Goal: Transaction & Acquisition: Purchase product/service

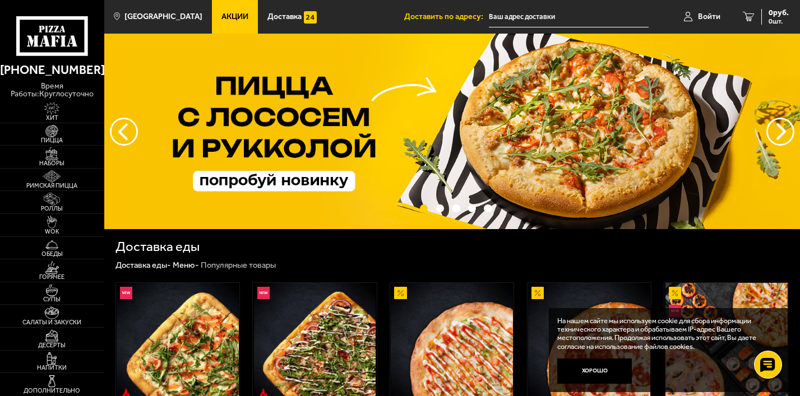
scroll to position [2, 0]
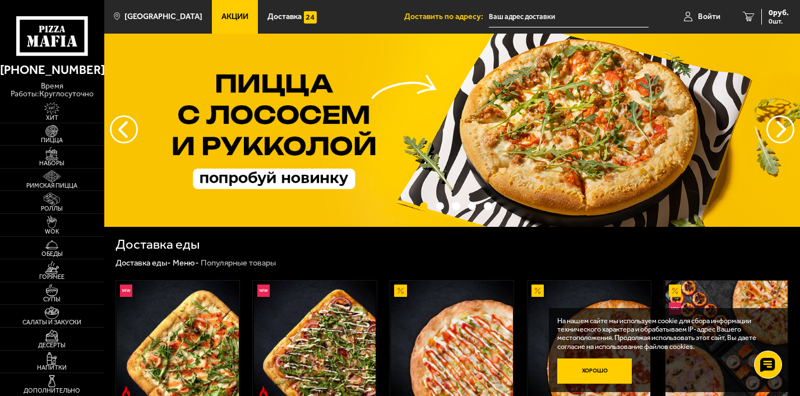
click at [613, 365] on button "Хорошо" at bounding box center [594, 371] width 75 height 25
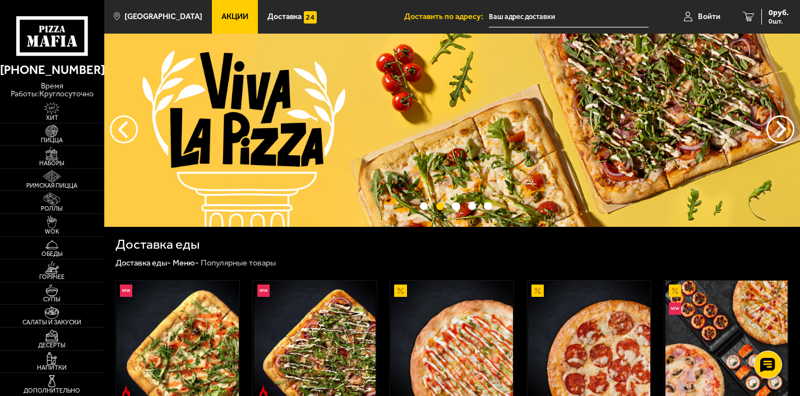
click at [228, 21] on link "Акции" at bounding box center [235, 17] width 46 height 34
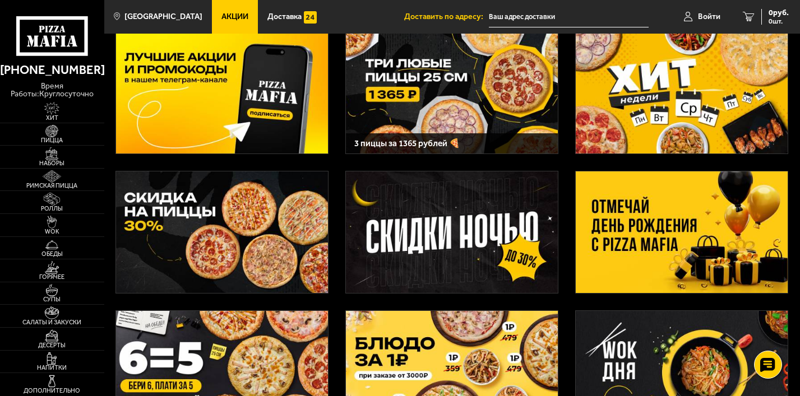
scroll to position [48, 0]
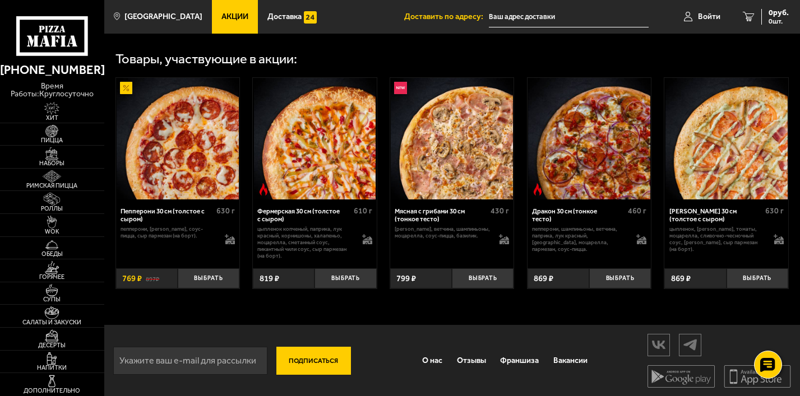
scroll to position [340, 0]
click at [355, 287] on button "Выбрать" at bounding box center [346, 278] width 62 height 20
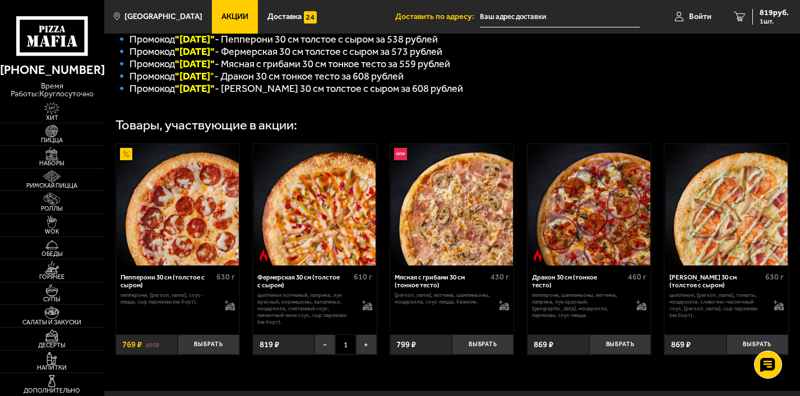
scroll to position [273, 0]
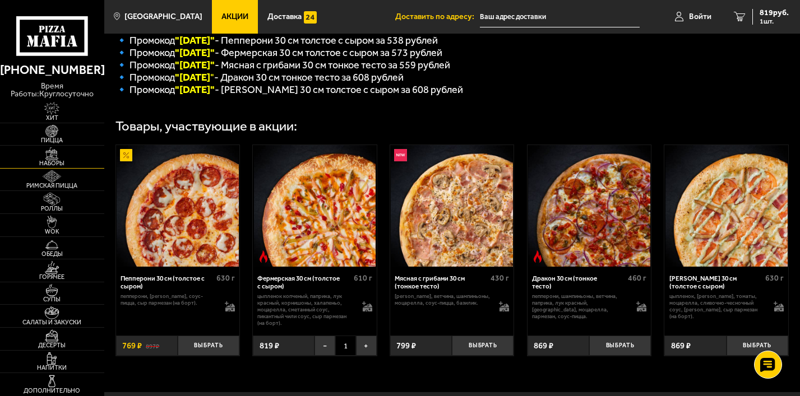
click at [58, 158] on img at bounding box center [52, 153] width 32 height 13
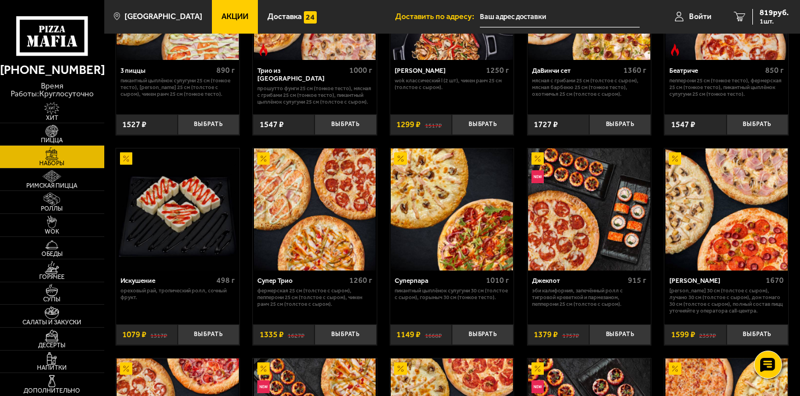
scroll to position [132, 0]
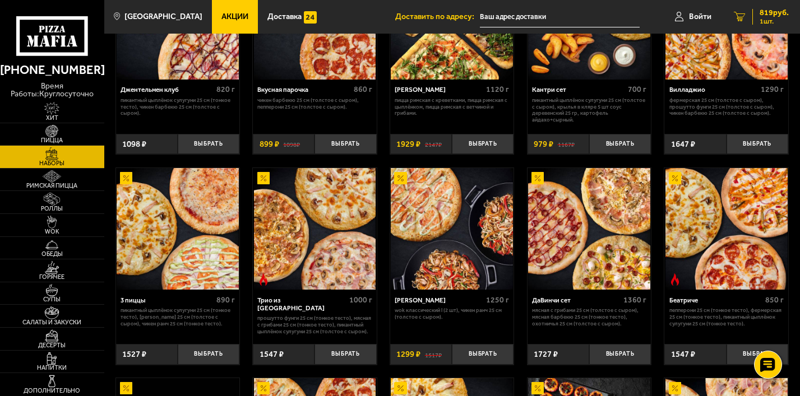
click at [770, 24] on span "1 шт." at bounding box center [774, 21] width 29 height 7
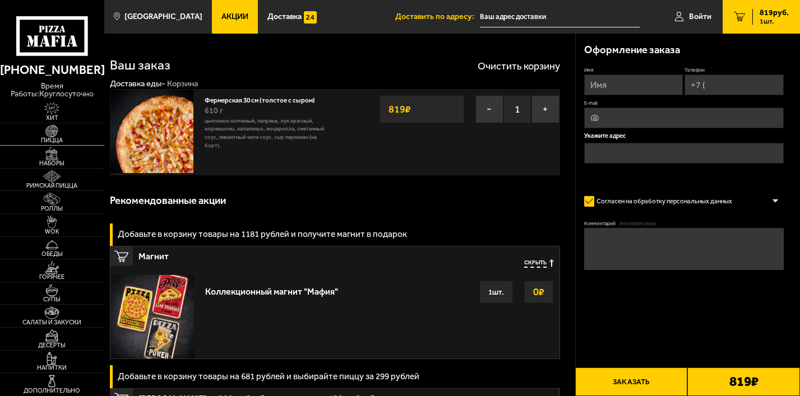
click at [36, 136] on img at bounding box center [52, 131] width 32 height 13
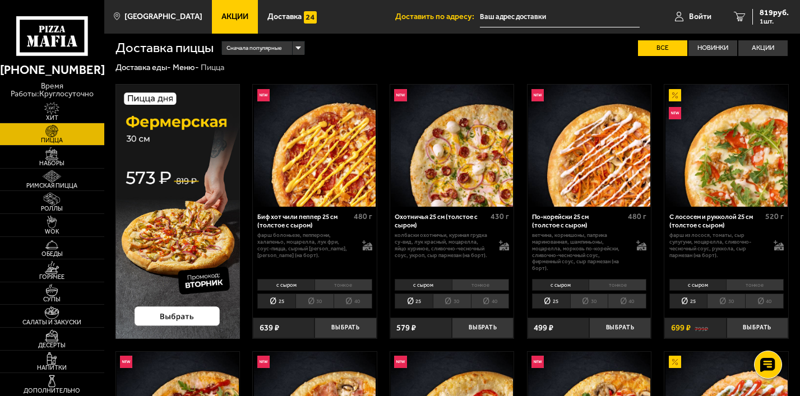
scroll to position [7, 0]
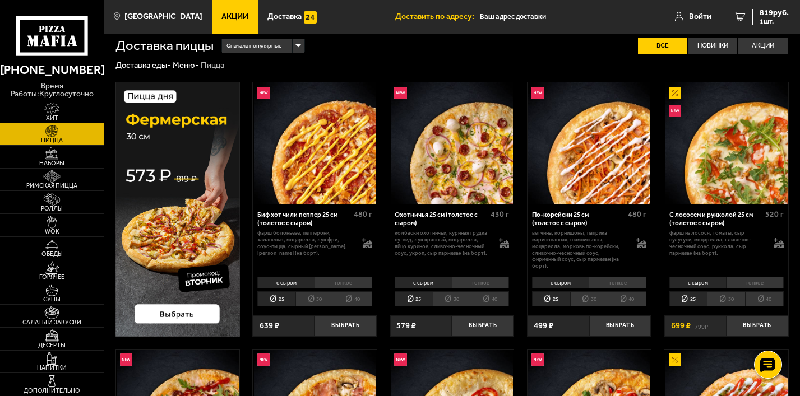
click at [336, 283] on li "тонкое" at bounding box center [344, 283] width 58 height 12
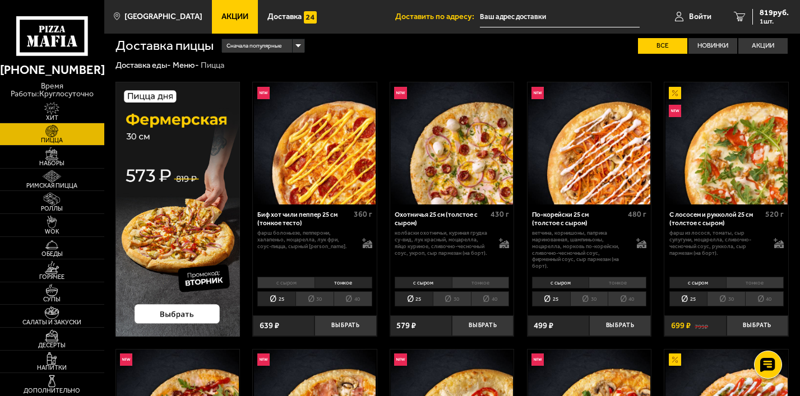
click at [320, 299] on li "30" at bounding box center [315, 299] width 38 height 15
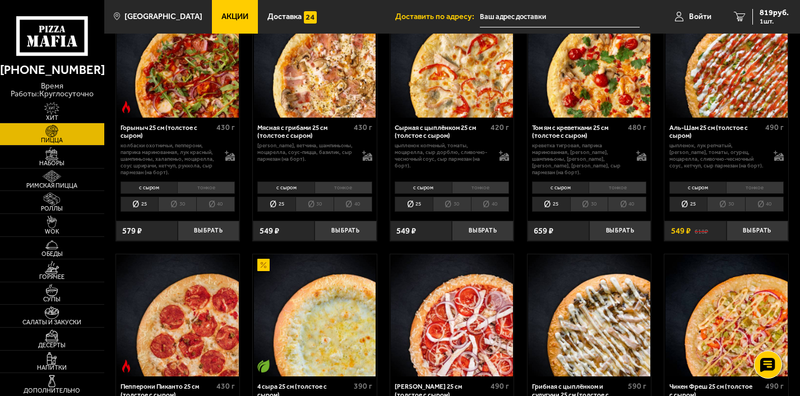
scroll to position [373, 0]
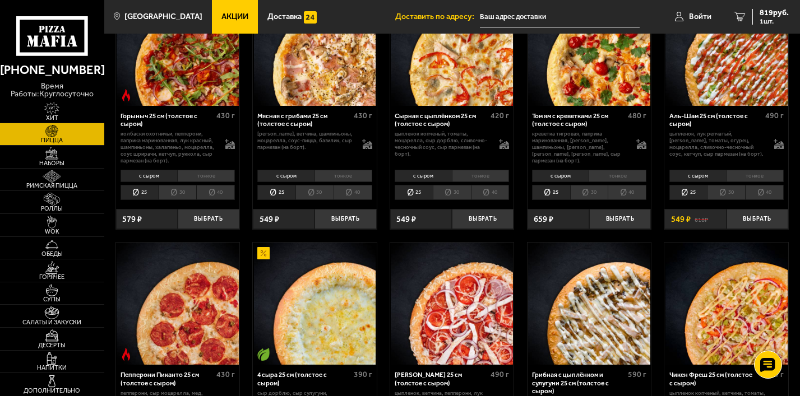
click at [725, 196] on li "30" at bounding box center [726, 192] width 38 height 15
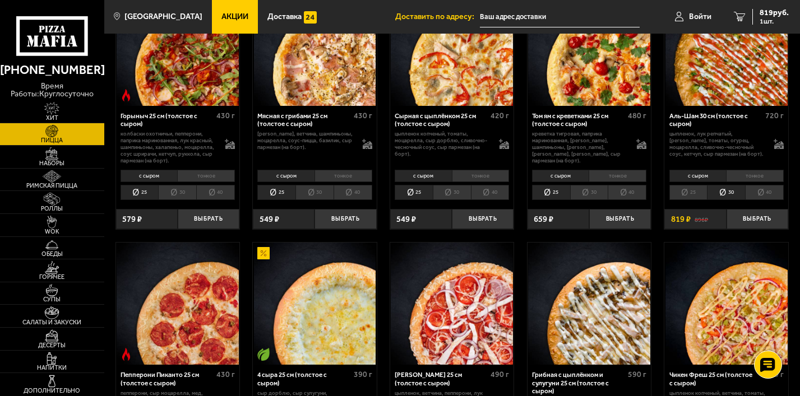
click at [749, 178] on li "тонкое" at bounding box center [755, 176] width 58 height 12
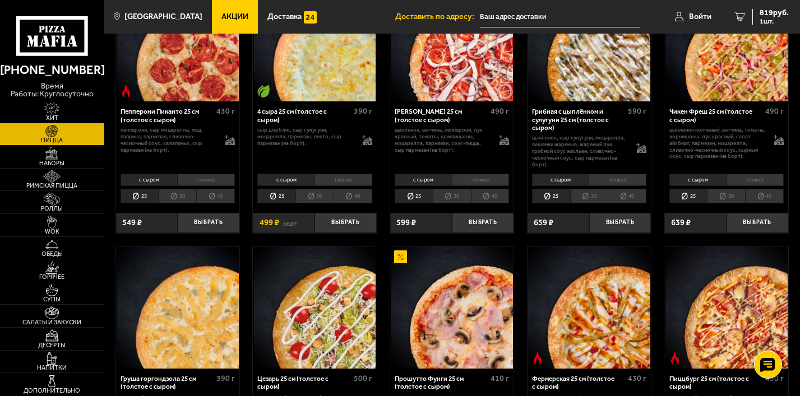
scroll to position [636, 0]
click at [750, 183] on li "тонкое" at bounding box center [755, 180] width 58 height 12
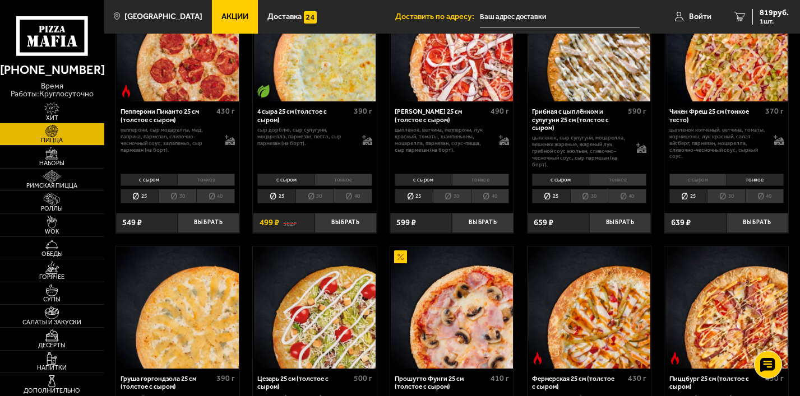
click at [717, 200] on li "30" at bounding box center [726, 196] width 38 height 15
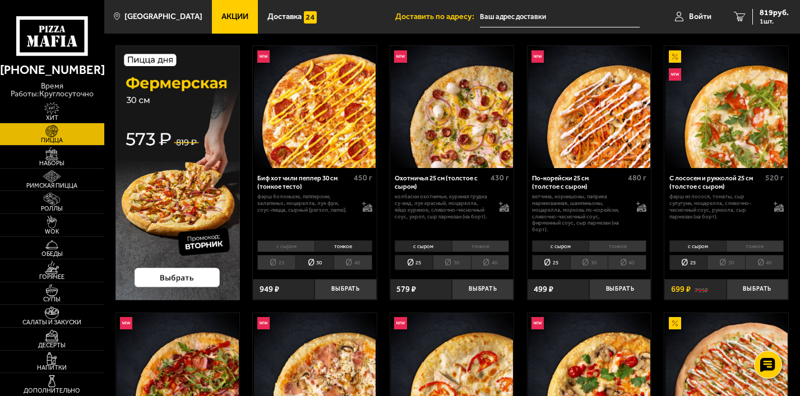
scroll to position [0, 0]
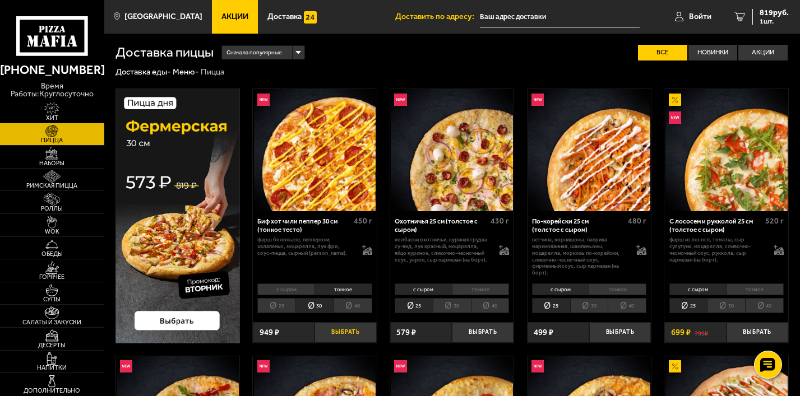
click at [359, 334] on button "Выбрать" at bounding box center [346, 332] width 62 height 20
click at [741, 16] on link "2 1768 руб. 2 шт." at bounding box center [759, 17] width 82 height 34
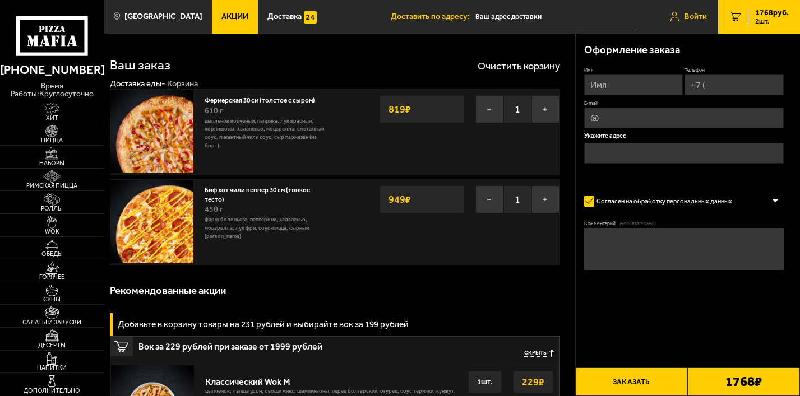
click at [693, 20] on span "Войти" at bounding box center [696, 17] width 22 height 8
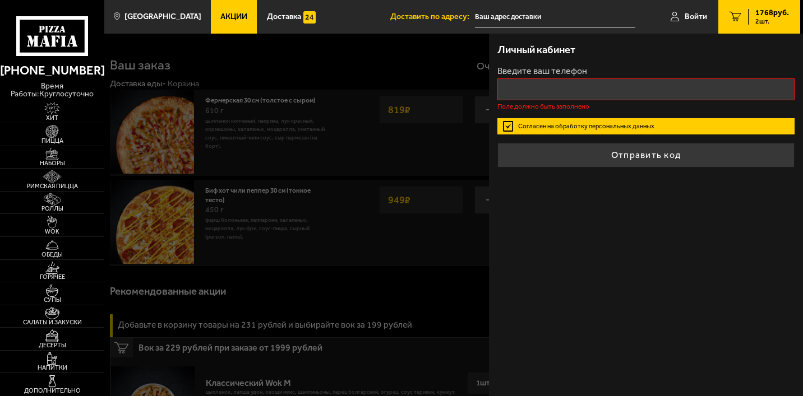
click at [408, 128] on div at bounding box center [505, 232] width 803 height 396
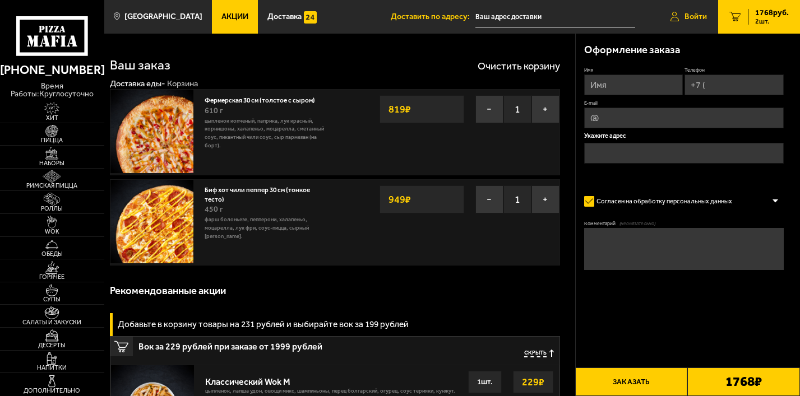
click at [706, 21] on link "Войти" at bounding box center [688, 17] width 59 height 34
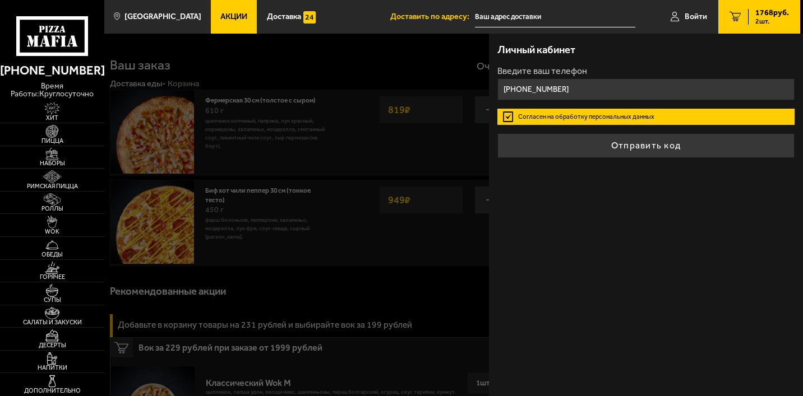
type input "+7 (931) 206-28-90"
click at [612, 114] on label "Согласен на обработку персональных данных" at bounding box center [645, 117] width 297 height 17
click at [0, 0] on input "Согласен на обработку персональных данных" at bounding box center [0, 0] width 0 height 0
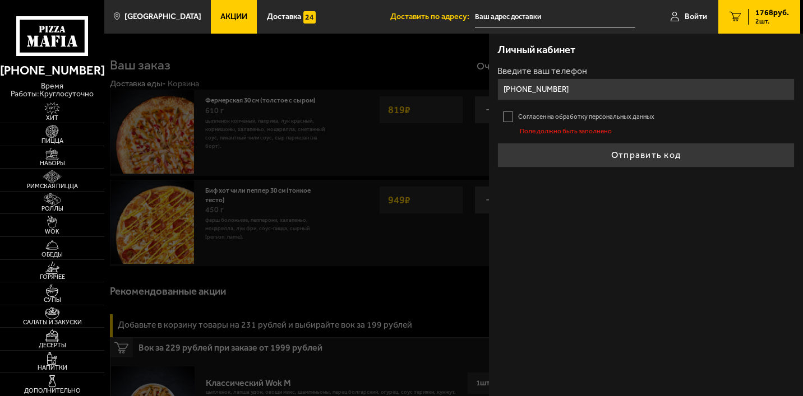
click at [599, 120] on label "Согласен на обработку персональных данных" at bounding box center [645, 117] width 297 height 17
click at [0, 0] on input "Согласен на обработку персональных данных" at bounding box center [0, 0] width 0 height 0
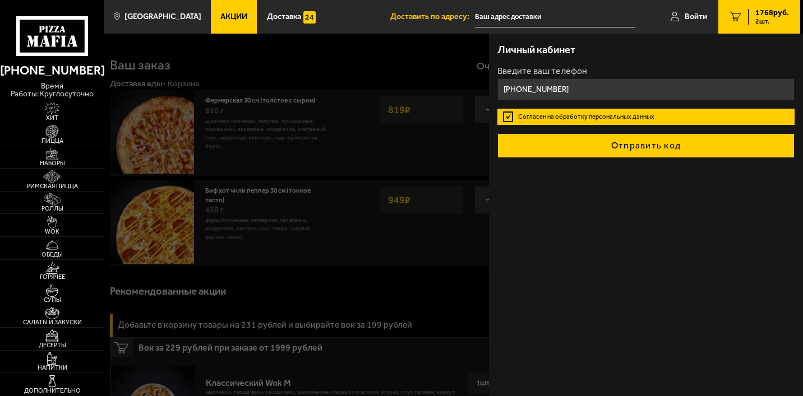
click at [610, 144] on button "Отправить код" at bounding box center [645, 145] width 297 height 25
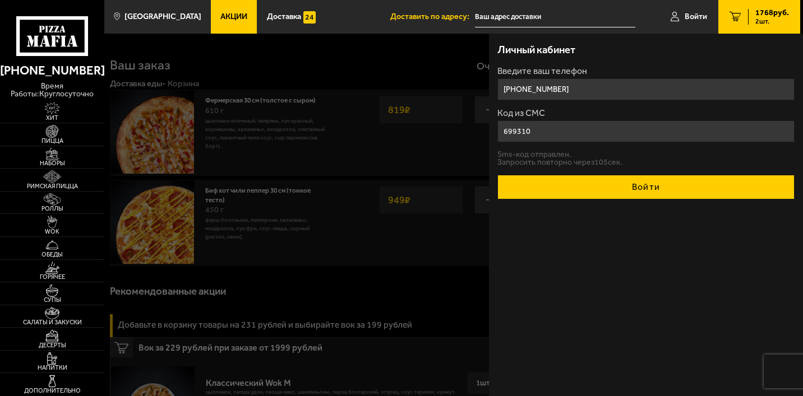
type input "699310"
click at [658, 183] on button "Войти" at bounding box center [645, 187] width 297 height 25
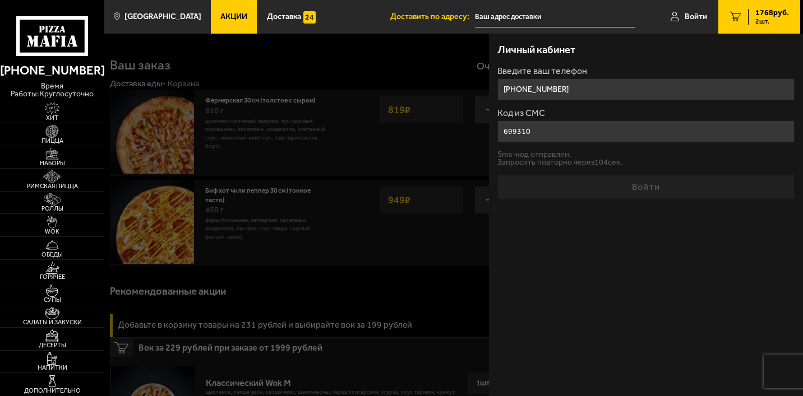
type input "+7 (931) 206-28-90"
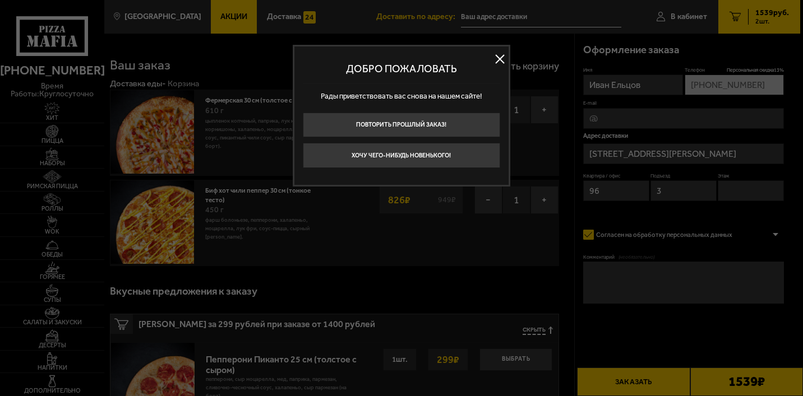
click at [495, 52] on button at bounding box center [500, 58] width 17 height 17
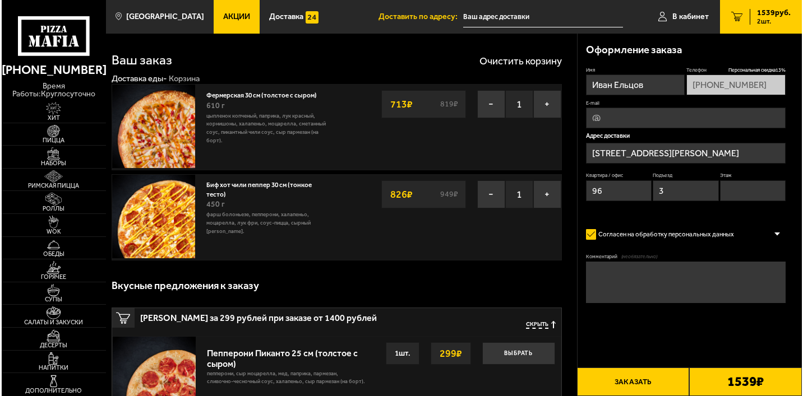
scroll to position [7, 0]
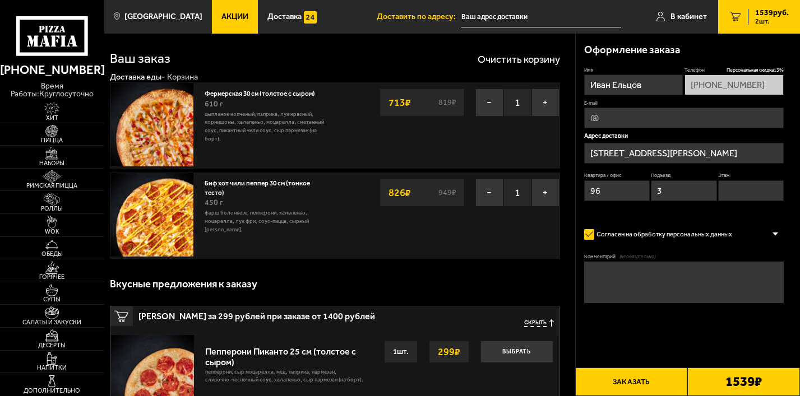
click at [717, 154] on input "улица Маршала Захарова, 12к1" at bounding box center [684, 153] width 200 height 21
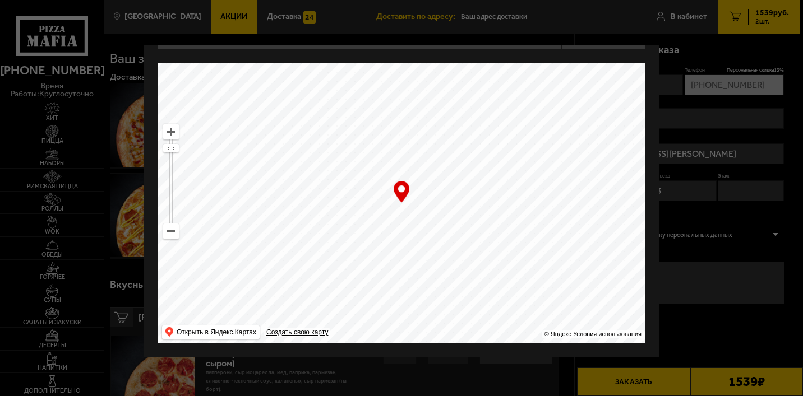
scroll to position [38, 0]
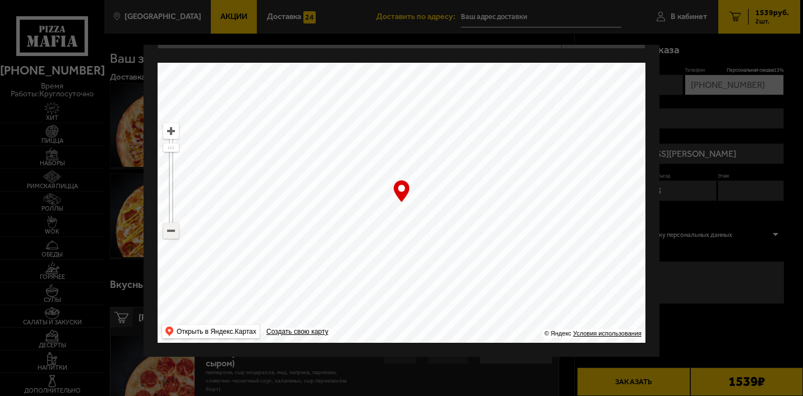
click at [173, 231] on ymaps at bounding box center [171, 231] width 15 height 15
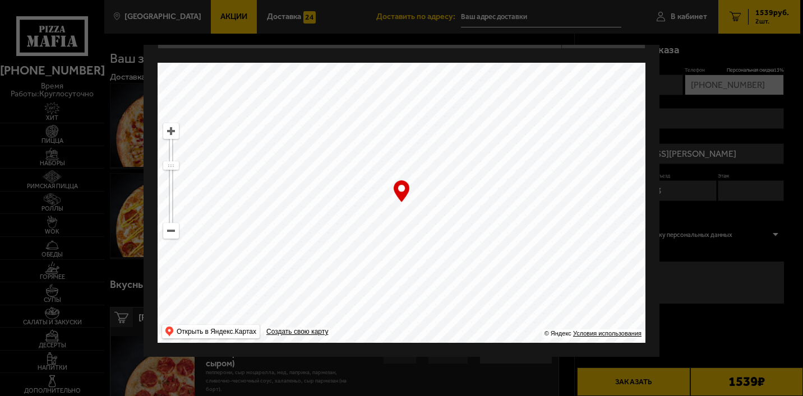
click at [173, 231] on ymaps at bounding box center [171, 231] width 15 height 15
drag, startPoint x: 496, startPoint y: 237, endPoint x: 460, endPoint y: 225, distance: 37.1
click at [425, 242] on ymaps at bounding box center [402, 203] width 488 height 280
drag, startPoint x: 552, startPoint y: 215, endPoint x: 519, endPoint y: 235, distance: 38.8
click at [519, 235] on ymaps at bounding box center [402, 203] width 488 height 280
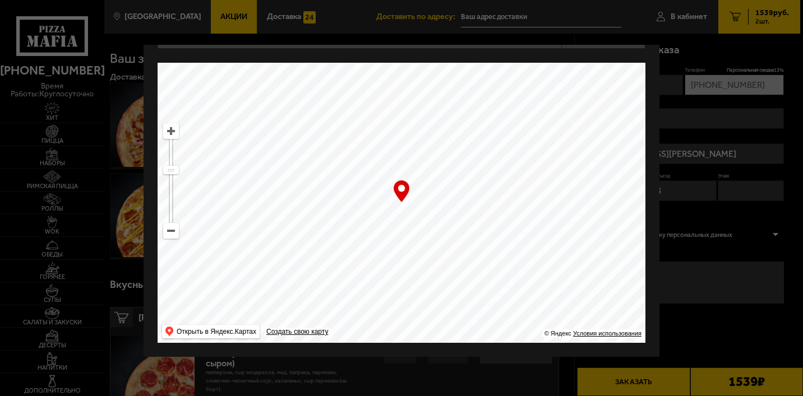
click at [501, 183] on ymaps at bounding box center [402, 203] width 488 height 280
type input "проспект Большевиков, уч3"
drag, startPoint x: 458, startPoint y: 200, endPoint x: 475, endPoint y: 198, distance: 16.9
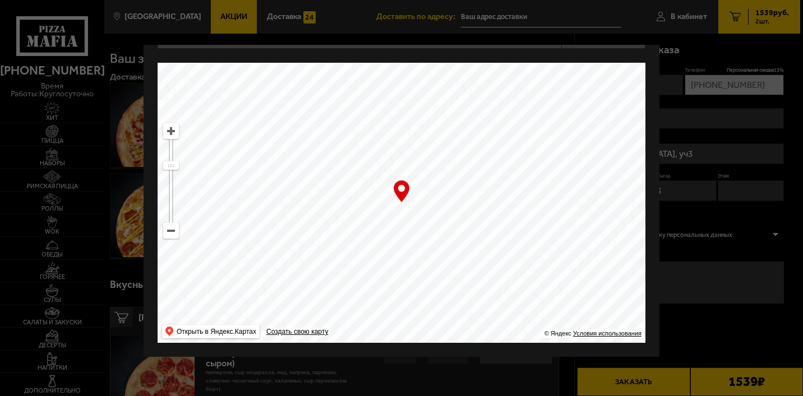
click at [475, 198] on ymaps at bounding box center [402, 203] width 488 height 280
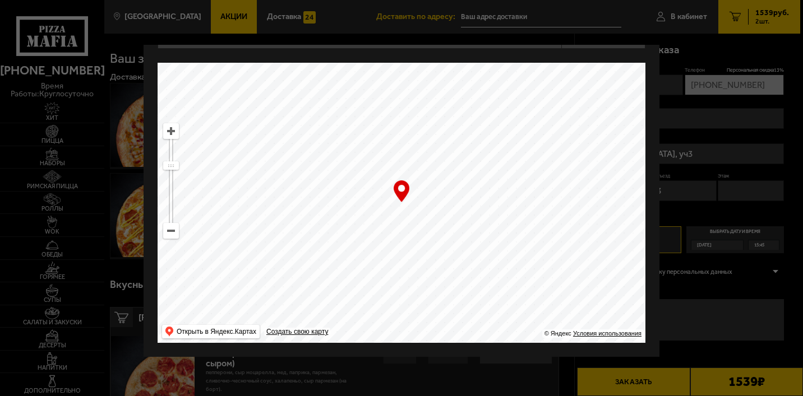
click at [446, 211] on ymaps at bounding box center [402, 203] width 488 height 280
type input "улица Бабушкина, 41к1"
click at [395, 206] on ymaps at bounding box center [402, 203] width 488 height 280
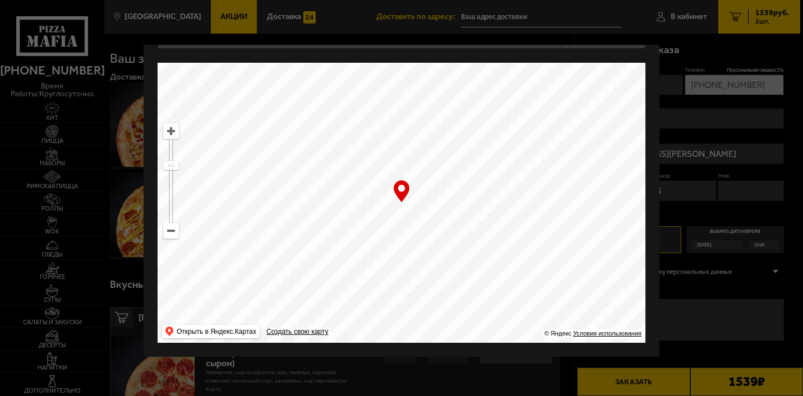
type input "Фрунзенский район, Прогонная улица, 1литО"
click at [367, 141] on ymaps at bounding box center [402, 203] width 488 height 280
drag, startPoint x: 394, startPoint y: 156, endPoint x: 379, endPoint y: 252, distance: 97.2
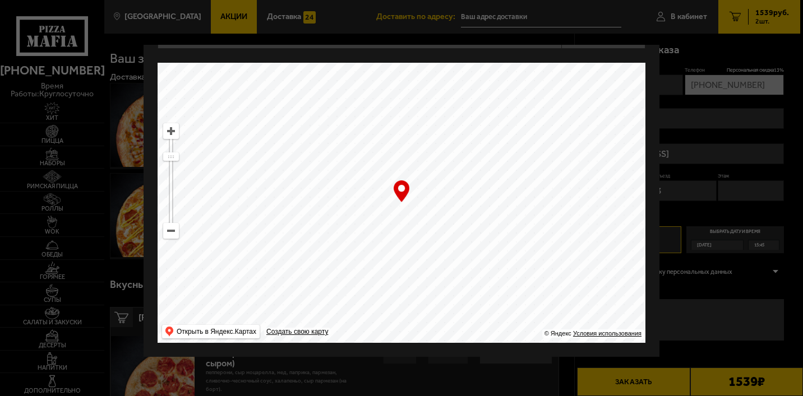
click at [379, 252] on ymaps at bounding box center [402, 203] width 488 height 280
drag, startPoint x: 396, startPoint y: 193, endPoint x: 393, endPoint y: 212, distance: 18.7
click at [393, 212] on div "… © Яндекс Условия использования Открыть в Яндекс.Картах Создать свою карту" at bounding box center [402, 203] width 488 height 280
click at [419, 136] on ymaps at bounding box center [402, 203] width 488 height 280
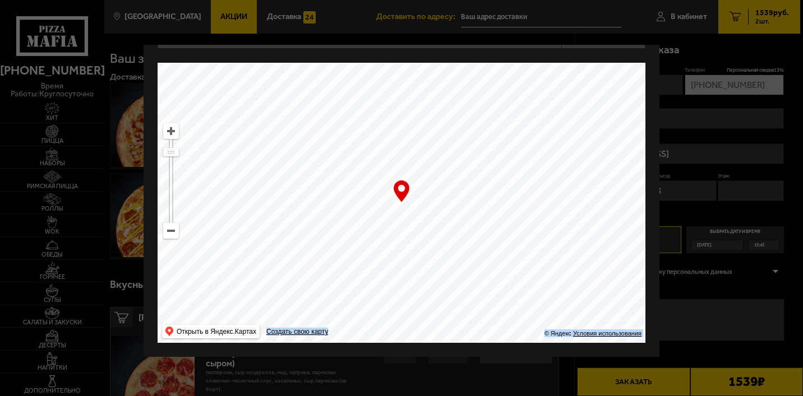
click at [418, 153] on ymaps at bounding box center [402, 203] width 488 height 280
type input "Лиговский проспект, 135"
click at [365, 202] on ymaps at bounding box center [402, 203] width 488 height 280
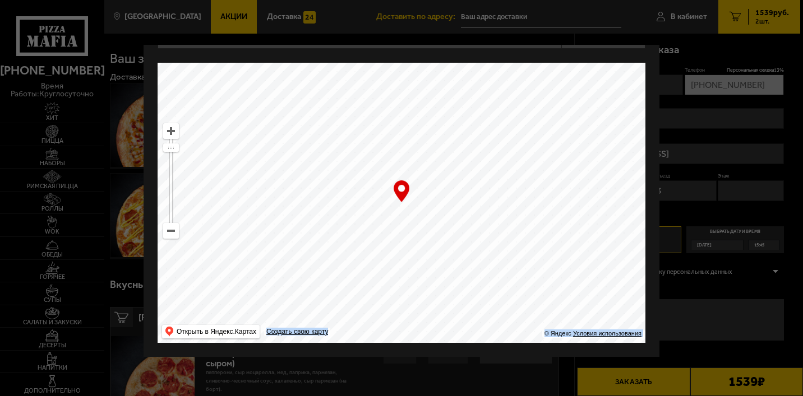
type input "Воронежская улица, 18"
drag, startPoint x: 481, startPoint y: 187, endPoint x: 460, endPoint y: 203, distance: 25.9
click at [460, 203] on ymaps at bounding box center [402, 203] width 488 height 280
type input "Воронежская улица, 12Б"
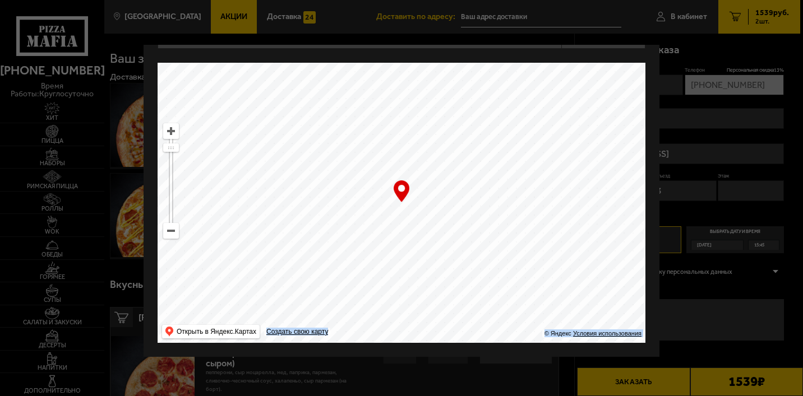
type input "Воронежская улица, 12Б"
drag, startPoint x: 446, startPoint y: 190, endPoint x: 441, endPoint y: 226, distance: 36.8
click at [441, 226] on ymaps at bounding box center [402, 203] width 488 height 280
type input "улица Печатника Григорьева, 14"
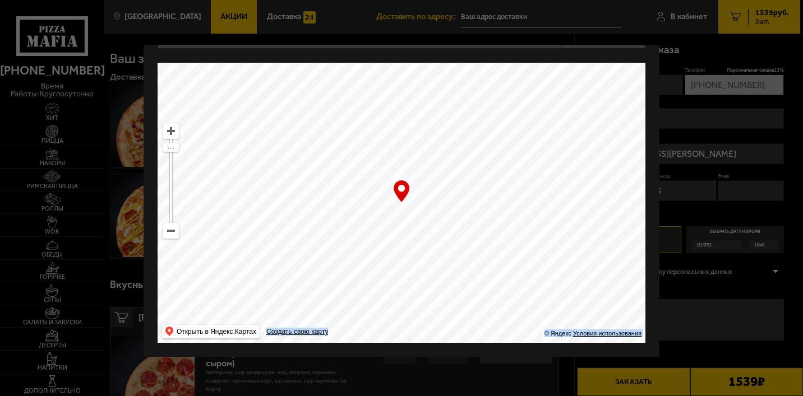
click at [372, 216] on ymaps at bounding box center [402, 203] width 488 height 280
drag, startPoint x: 381, startPoint y: 205, endPoint x: 381, endPoint y: 259, distance: 53.8
click at [381, 259] on ymaps at bounding box center [402, 203] width 488 height 280
type input "улица Константина Заслонова, 8Б"
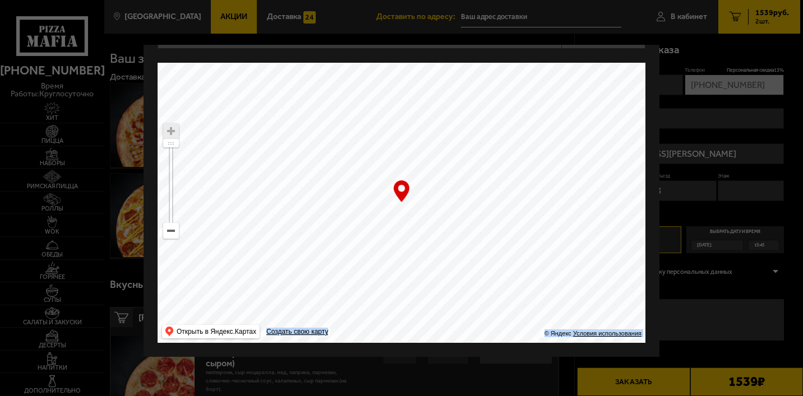
type input "улица Константина Заслонова, 8Б"
drag, startPoint x: 381, startPoint y: 231, endPoint x: 386, endPoint y: 273, distance: 41.8
click at [387, 280] on ymaps at bounding box center [402, 203] width 488 height 280
type input "Боровая улица, 20Д"
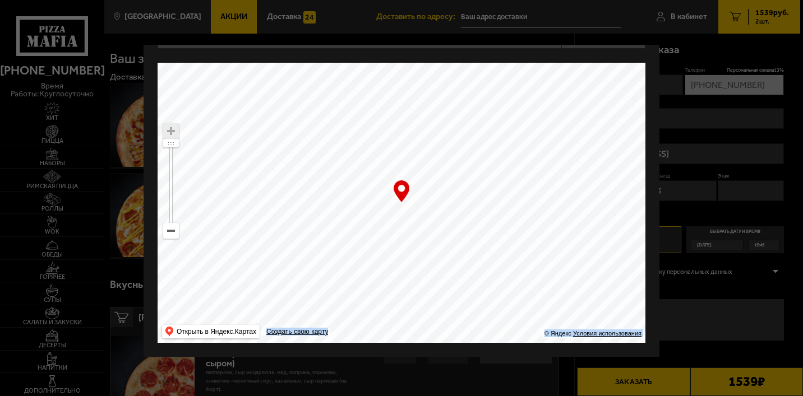
drag, startPoint x: 385, startPoint y: 252, endPoint x: 384, endPoint y: 271, distance: 19.1
click at [384, 298] on ymaps at bounding box center [402, 203] width 488 height 280
type input "Боровая улица, 14"
drag, startPoint x: 387, startPoint y: 257, endPoint x: 381, endPoint y: 275, distance: 18.3
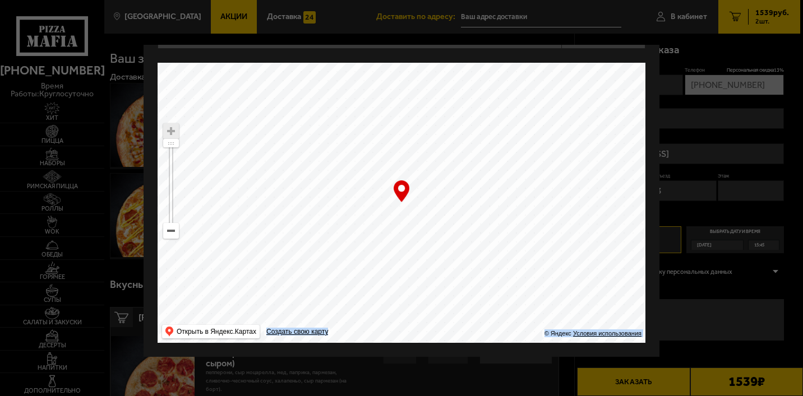
click at [381, 275] on ymaps at bounding box center [402, 203] width 488 height 280
drag, startPoint x: 398, startPoint y: 251, endPoint x: 393, endPoint y: 275, distance: 24.5
click at [393, 275] on ymaps at bounding box center [402, 203] width 488 height 280
type input "Боровая улица, 10"
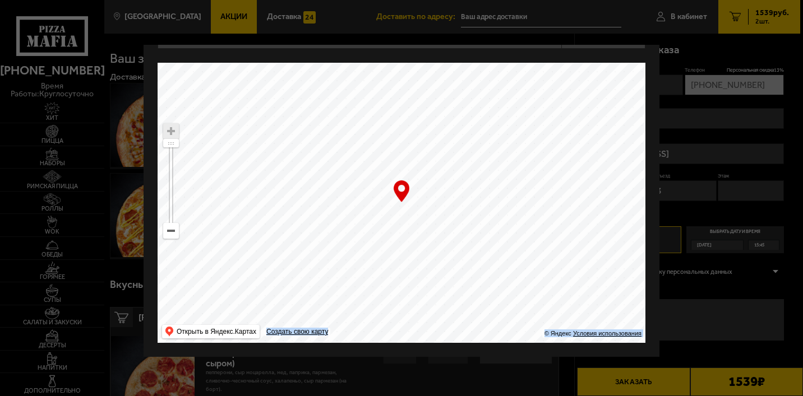
drag, startPoint x: 407, startPoint y: 250, endPoint x: 402, endPoint y: 264, distance: 15.4
click at [402, 264] on ymaps at bounding box center [402, 203] width 488 height 280
type input "улица Марата, 56-58/29Б"
drag, startPoint x: 404, startPoint y: 250, endPoint x: 357, endPoint y: 247, distance: 47.2
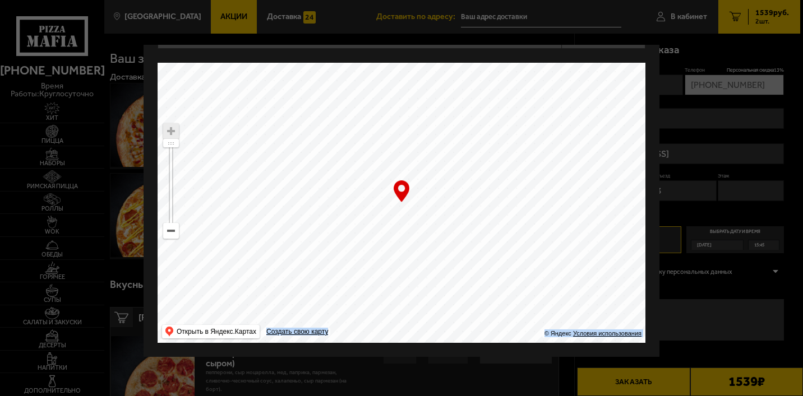
click at [357, 247] on ymaps at bounding box center [402, 203] width 488 height 280
drag, startPoint x: 409, startPoint y: 259, endPoint x: 418, endPoint y: 273, distance: 16.2
click at [420, 274] on ymaps at bounding box center [402, 203] width 488 height 280
type input "Разъезжая улица, 35Б"
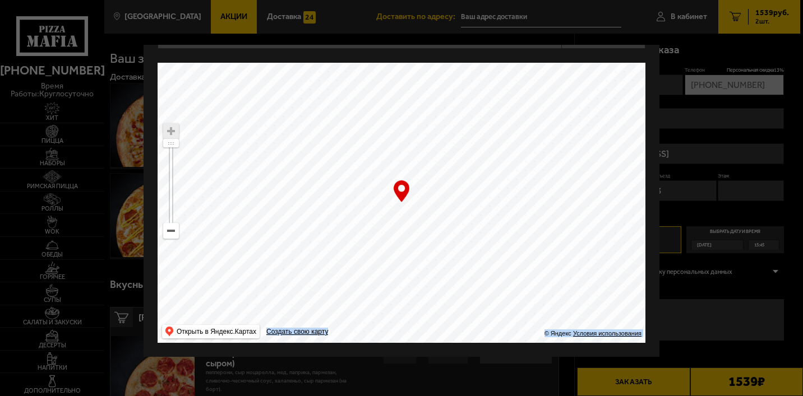
drag, startPoint x: 416, startPoint y: 269, endPoint x: 437, endPoint y: 269, distance: 21.3
click at [436, 271] on ymaps at bounding box center [402, 203] width 488 height 280
type input "улица Марата, 56-58/29"
type input "улица Достоевского, 36"
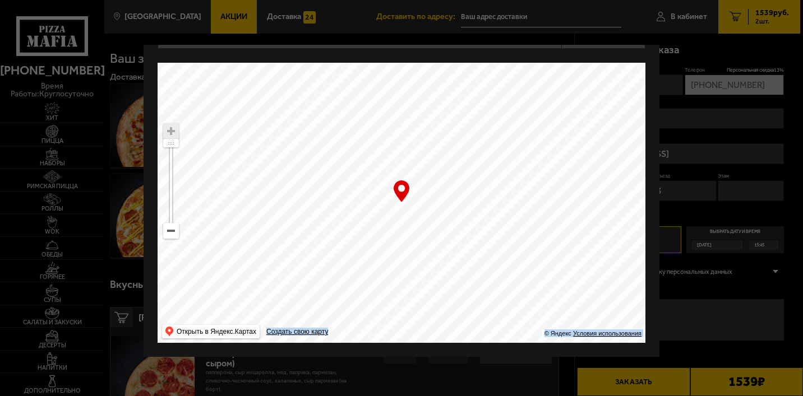
type input "улица Достоевского, 36"
drag, startPoint x: 390, startPoint y: 226, endPoint x: 444, endPoint y: 189, distance: 65.3
click at [444, 189] on ymaps at bounding box center [402, 203] width 488 height 280
type input "улица Достоевского, 40-44Д1"
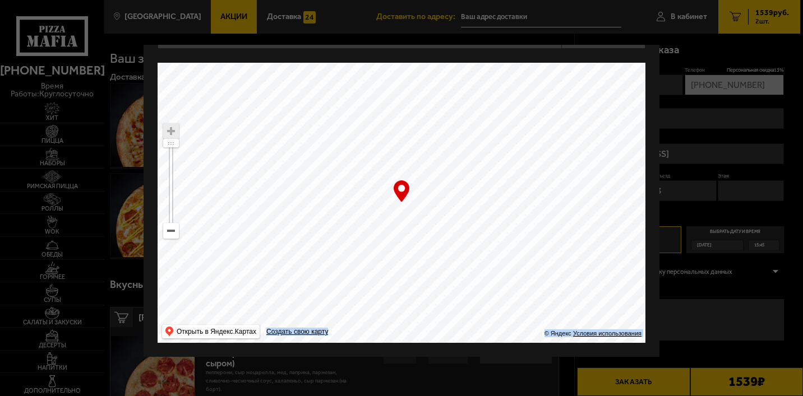
click at [390, 215] on ymaps at bounding box center [402, 203] width 488 height 280
type input "улица Достоевского, 40-44В"
click at [423, 184] on ymaps at bounding box center [402, 203] width 488 height 280
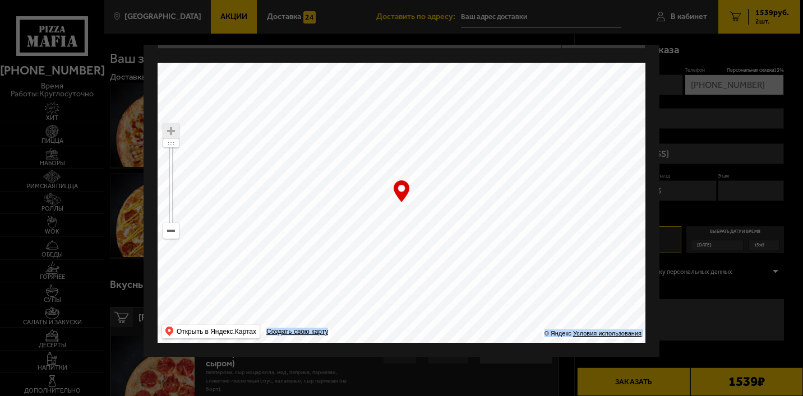
click at [423, 184] on ymaps at bounding box center [402, 203] width 488 height 280
type input "улица Достоевского, 40-44С"
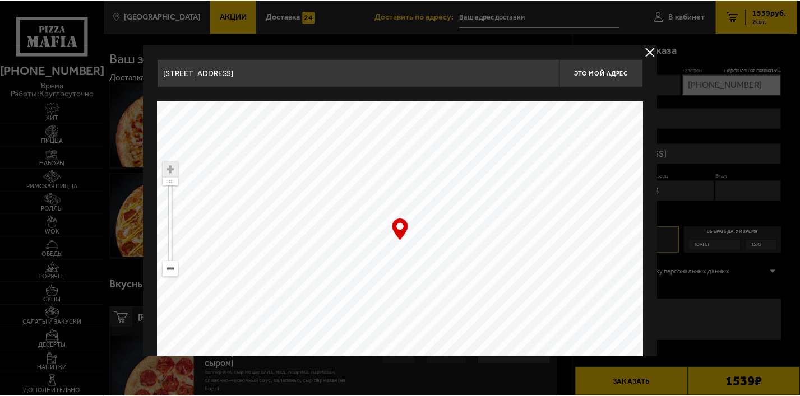
scroll to position [0, 0]
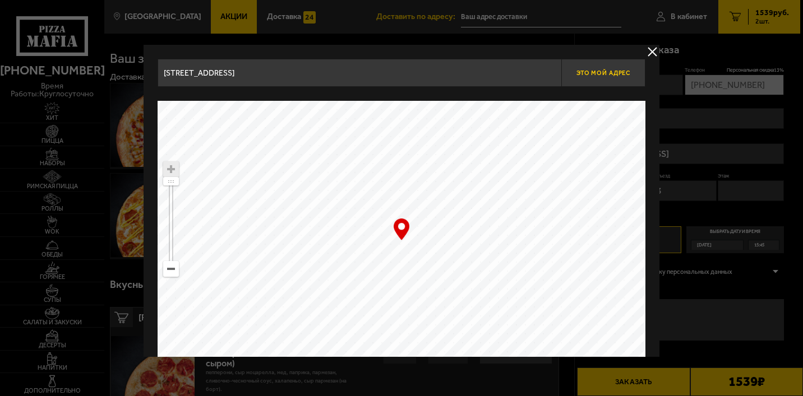
click at [615, 76] on button "Это мой адрес" at bounding box center [603, 73] width 84 height 28
type input "улица Достоевского, 40-44С"
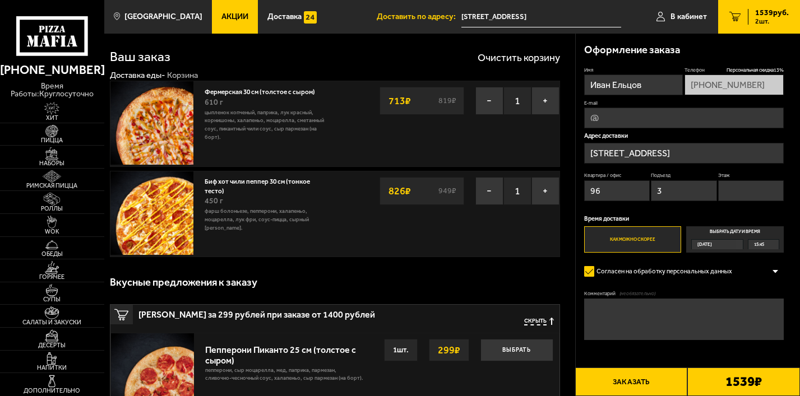
scroll to position [9, 0]
drag, startPoint x: 624, startPoint y: 195, endPoint x: 541, endPoint y: 195, distance: 82.4
type input "1"
drag, startPoint x: 701, startPoint y: 193, endPoint x: 603, endPoint y: 191, distance: 97.6
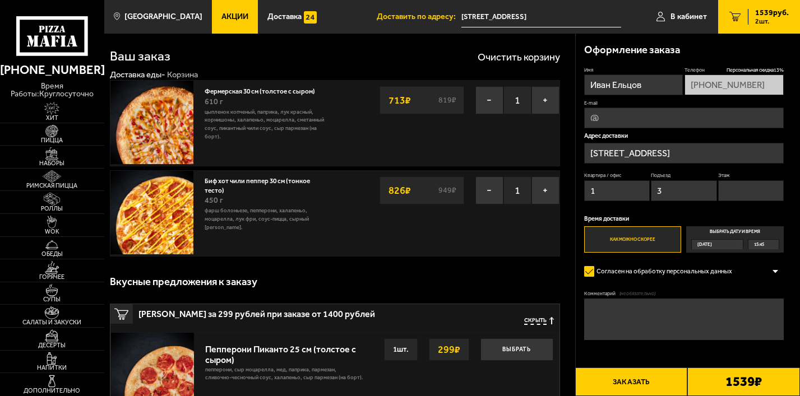
click at [603, 191] on div "Квартира / офис 1 Подъезд 3 Этаж" at bounding box center [684, 188] width 200 height 33
type input "1"
click at [742, 195] on input "Этаж" at bounding box center [751, 191] width 66 height 21
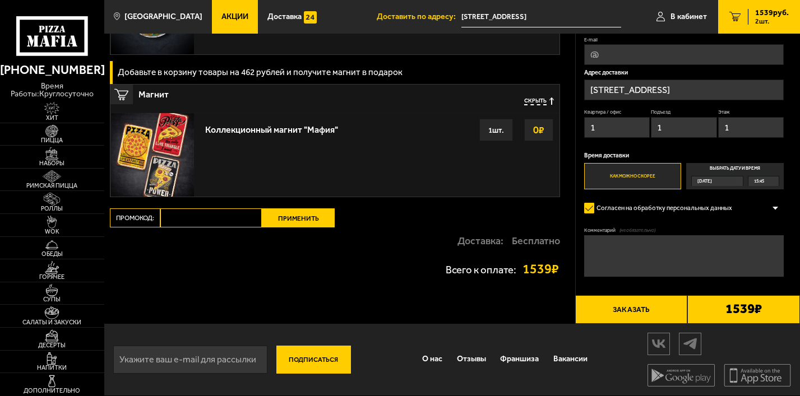
scroll to position [1166, 0]
type input "1"
click at [231, 216] on input "Промокод:" at bounding box center [211, 218] width 102 height 19
type input "d"
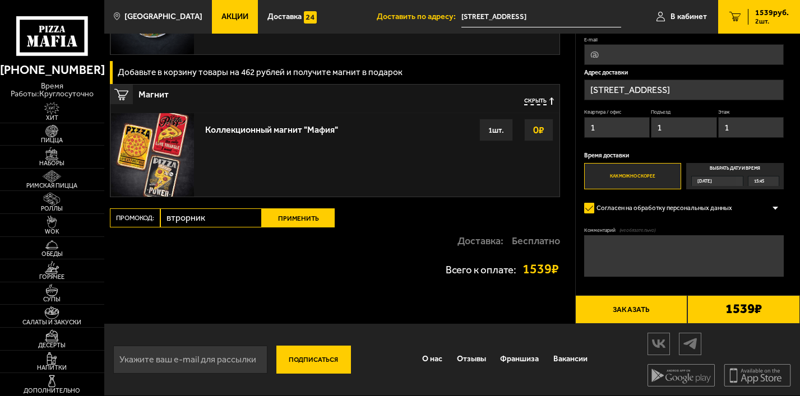
type input "втрорник"
click at [322, 211] on button "Применить" at bounding box center [298, 218] width 73 height 19
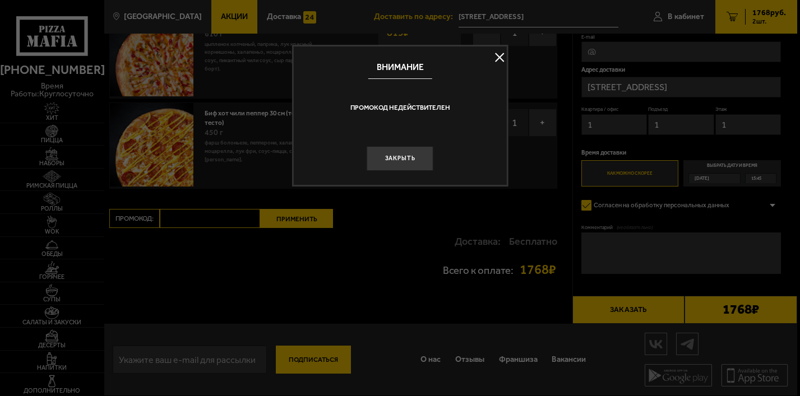
scroll to position [77, 0]
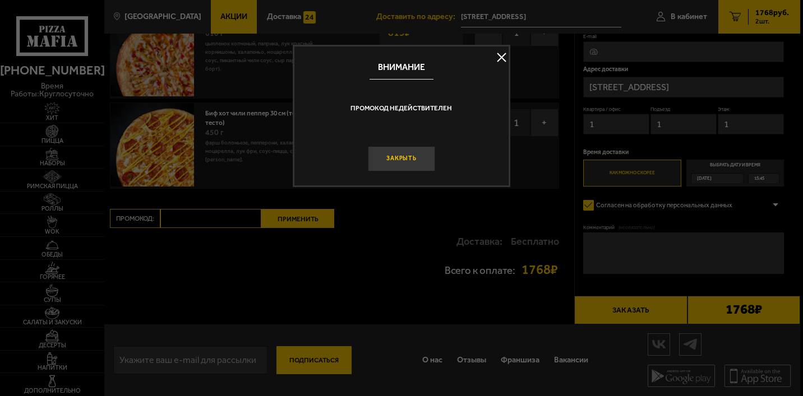
click at [399, 165] on button "Закрыть" at bounding box center [401, 158] width 67 height 25
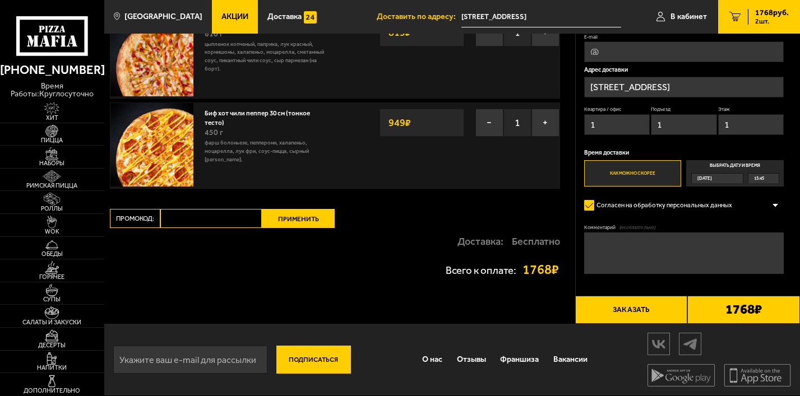
click at [213, 220] on input "Промокод:" at bounding box center [211, 218] width 102 height 19
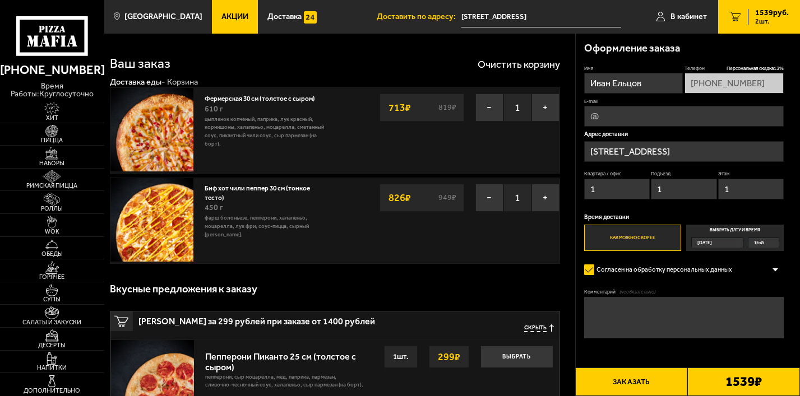
scroll to position [2, 0]
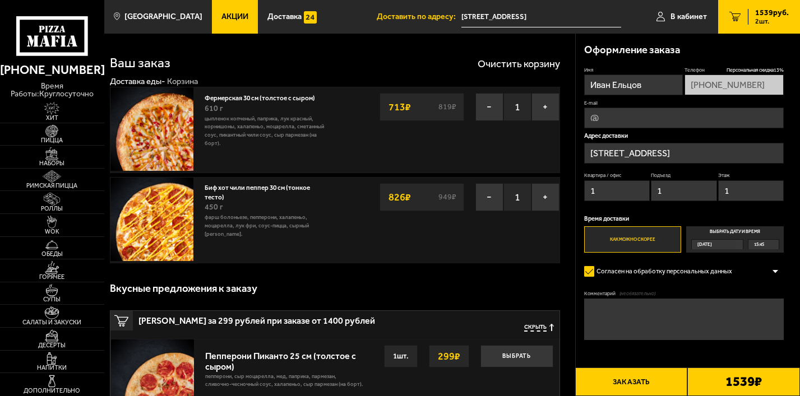
click at [229, 31] on link "Акции" at bounding box center [235, 17] width 46 height 34
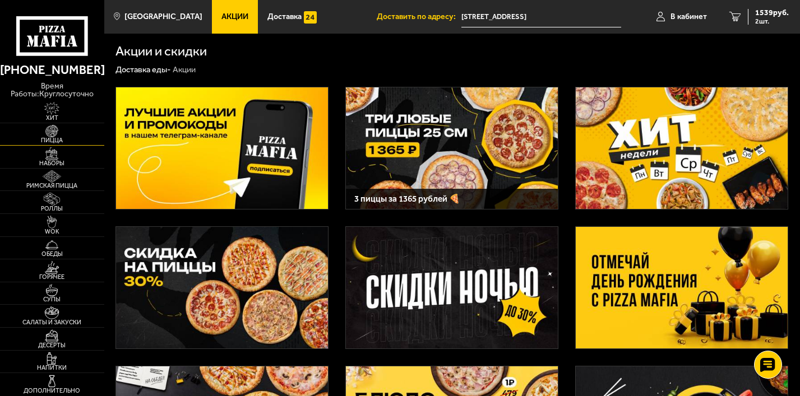
click at [58, 133] on img at bounding box center [52, 131] width 32 height 13
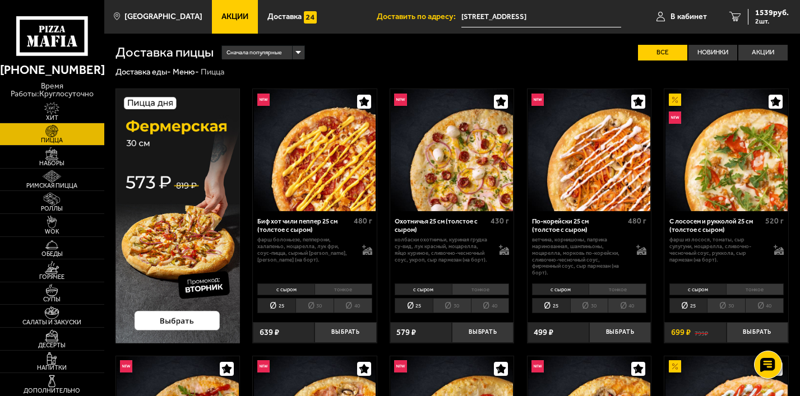
click at [168, 316] on img at bounding box center [178, 216] width 124 height 255
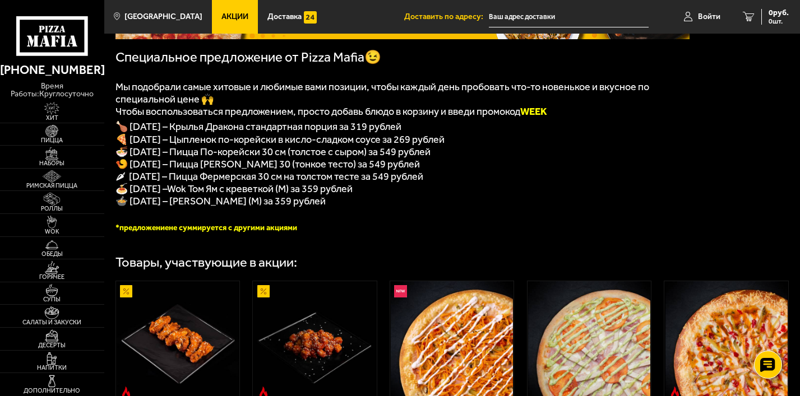
scroll to position [114, 0]
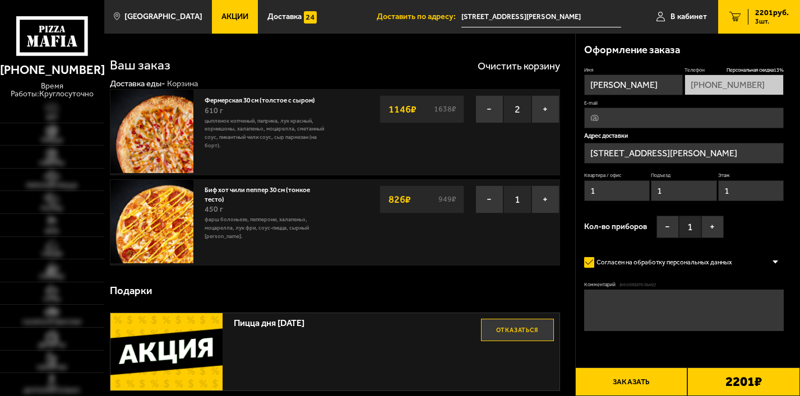
type input "[STREET_ADDRESS]"
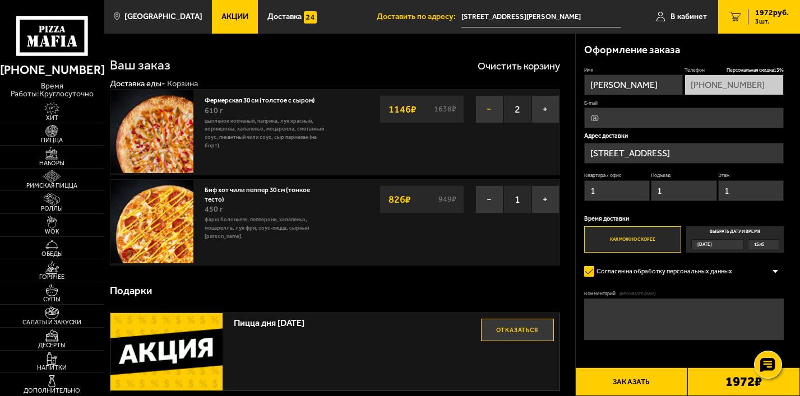
click at [489, 109] on button "−" at bounding box center [490, 109] width 28 height 28
click at [635, 387] on button "Заказать" at bounding box center [631, 382] width 113 height 29
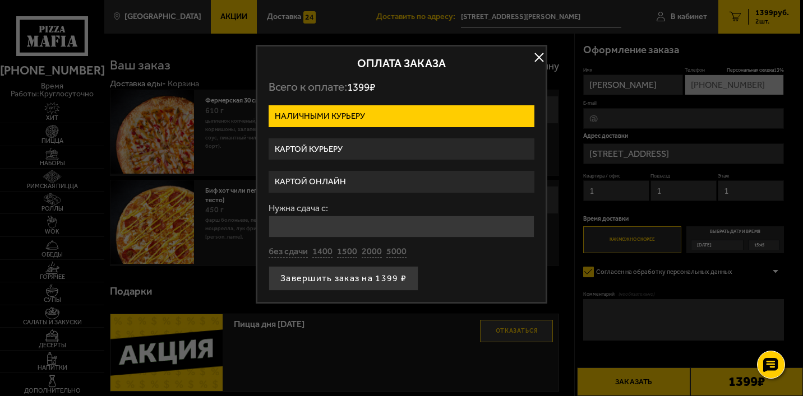
click at [350, 182] on label "Картой онлайн" at bounding box center [402, 182] width 266 height 22
click at [0, 0] on input "Картой онлайн" at bounding box center [0, 0] width 0 height 0
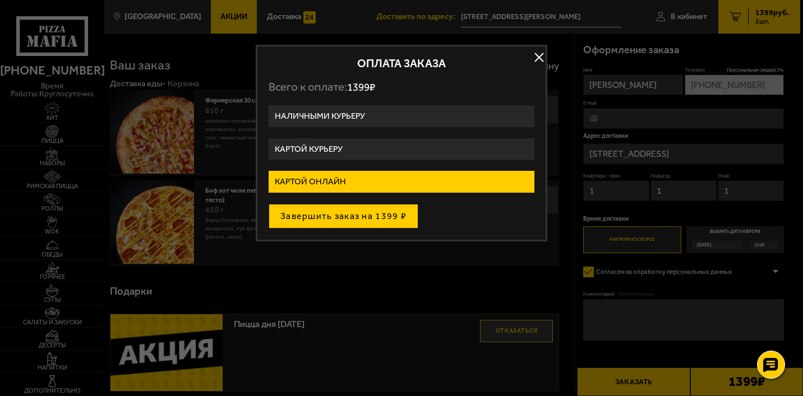
click at [358, 220] on button "Завершить заказ на 1399 ₽" at bounding box center [344, 216] width 150 height 25
